Goal: Transaction & Acquisition: Purchase product/service

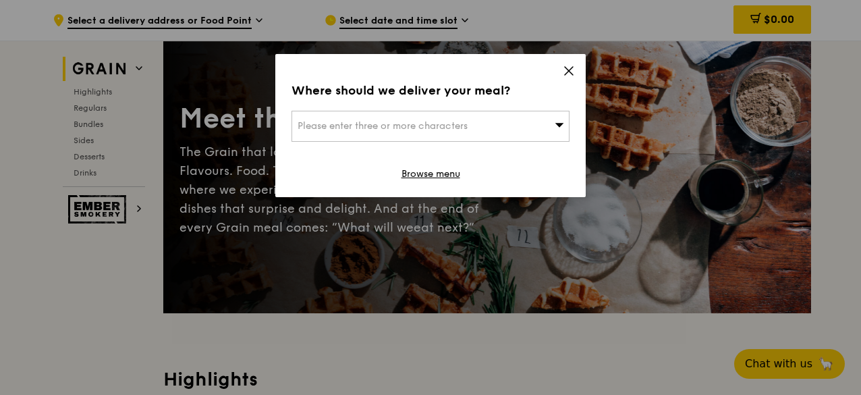
click at [572, 73] on icon at bounding box center [569, 71] width 12 height 12
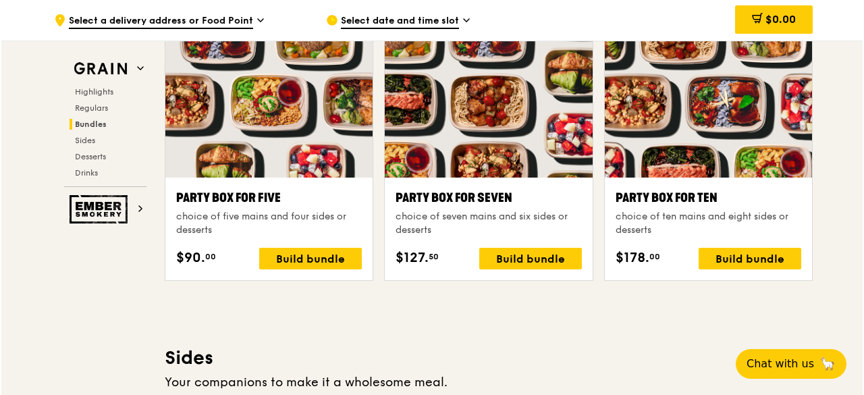
scroll to position [2632, 0]
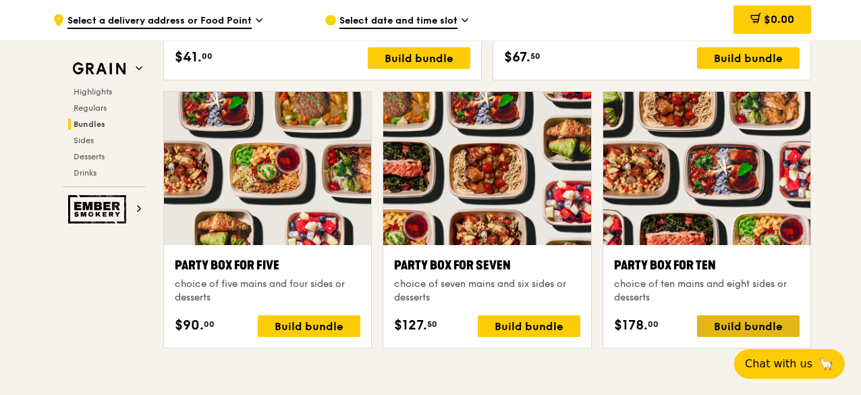
click at [750, 326] on div "Build bundle" at bounding box center [748, 326] width 103 height 22
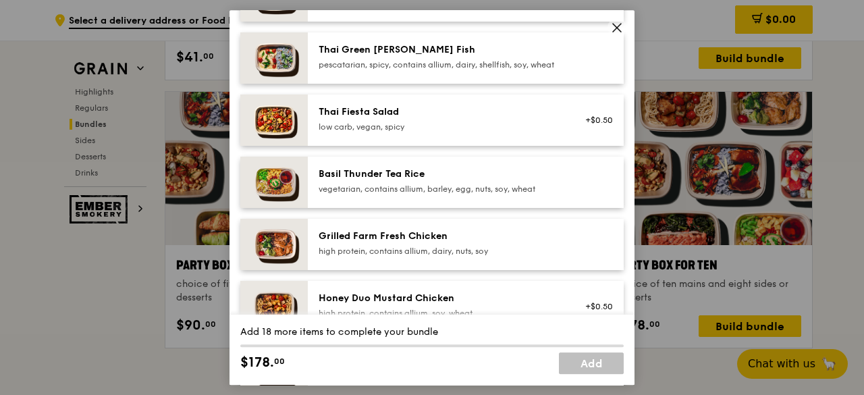
scroll to position [202, 0]
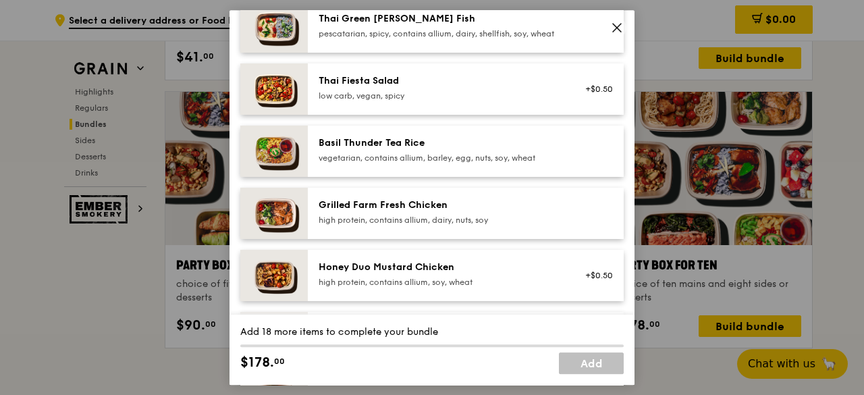
click at [514, 225] on div "high protein, contains allium, dairy, nuts, soy" at bounding box center [440, 220] width 242 height 11
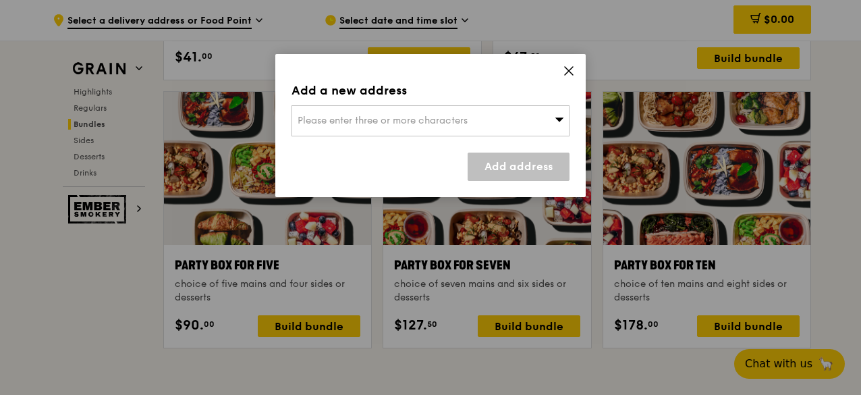
click at [574, 75] on icon at bounding box center [569, 71] width 12 height 12
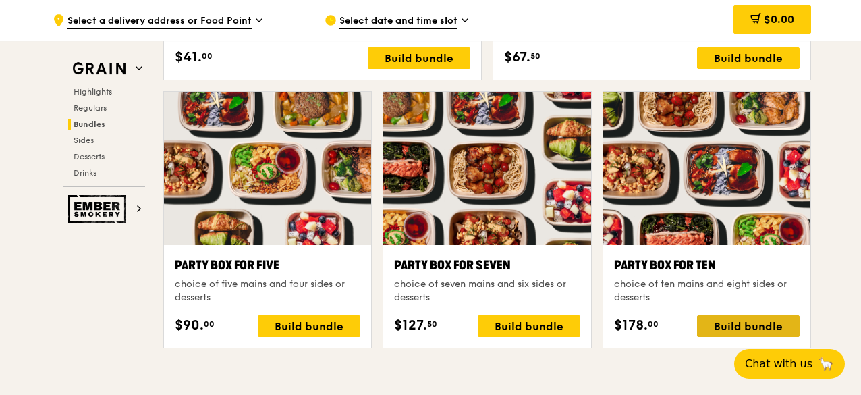
click at [719, 323] on div "Build bundle" at bounding box center [748, 326] width 103 height 22
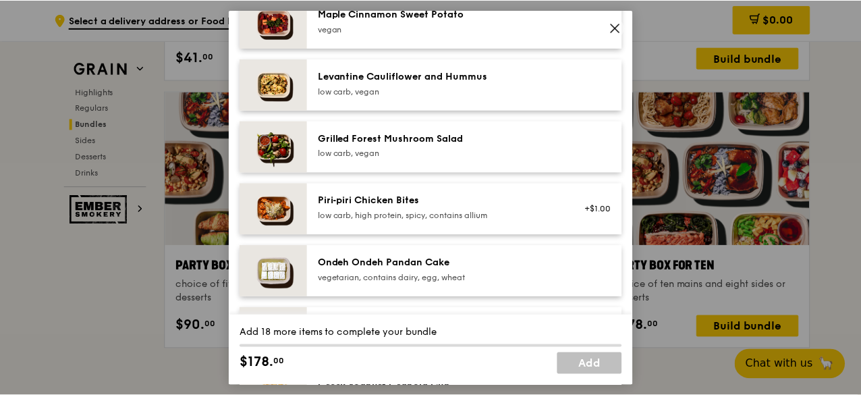
scroll to position [764, 0]
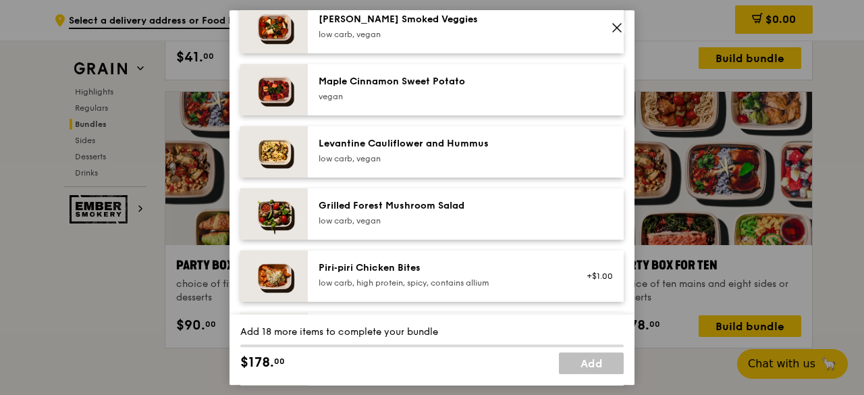
click at [617, 23] on icon at bounding box center [617, 28] width 12 height 12
